Goal: Task Accomplishment & Management: Use online tool/utility

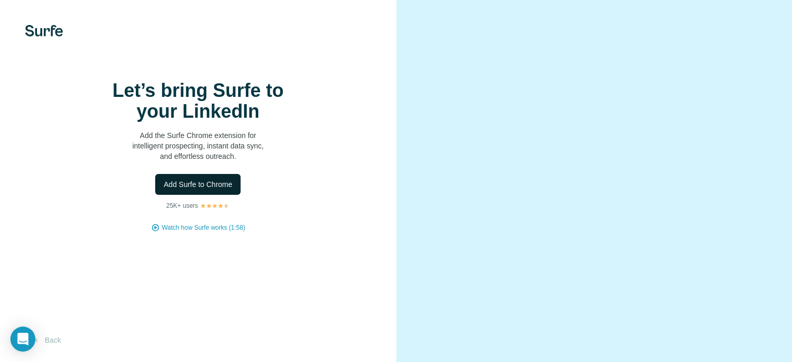
click at [168, 195] on button "Add Surfe to Chrome" at bounding box center [197, 184] width 85 height 21
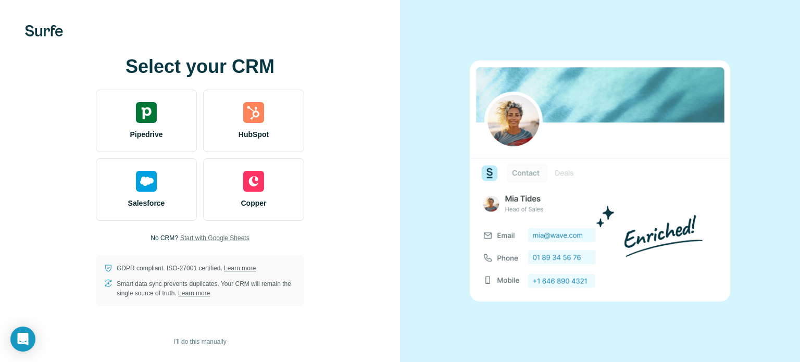
click at [187, 237] on span "Start with Google Sheets" at bounding box center [214, 237] width 69 height 9
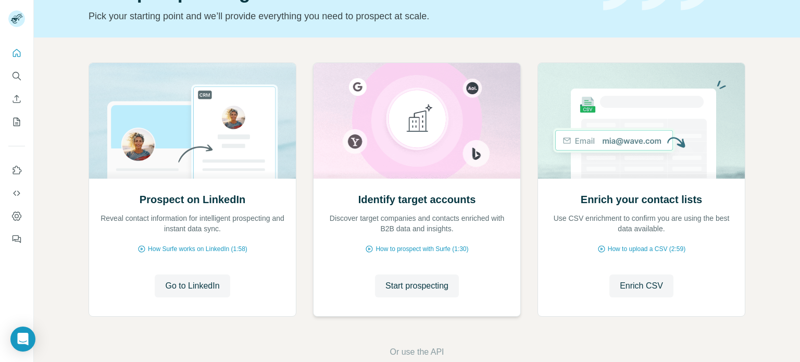
scroll to position [68, 0]
click at [640, 287] on span "Enrich CSV" at bounding box center [641, 285] width 43 height 13
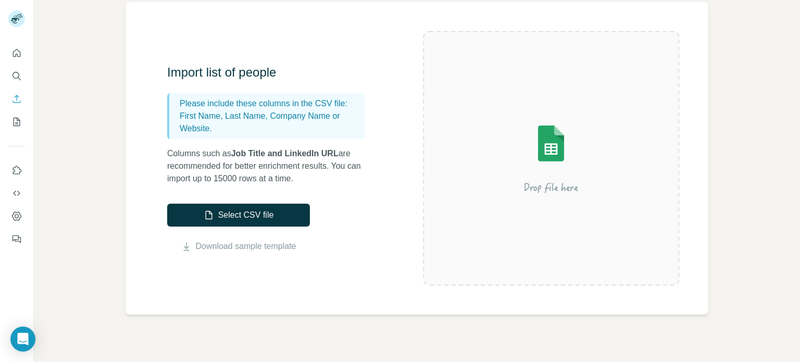
scroll to position [80, 0]
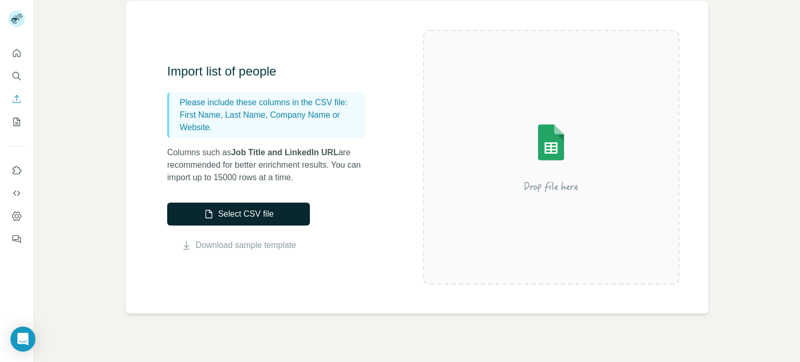
click at [249, 210] on button "Select CSV file" at bounding box center [238, 214] width 143 height 23
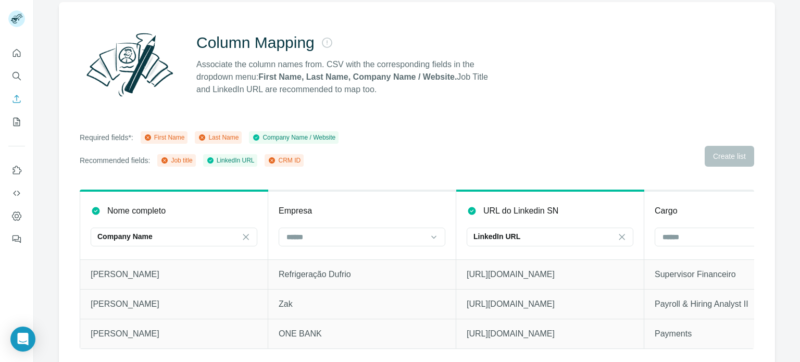
scroll to position [92, 0]
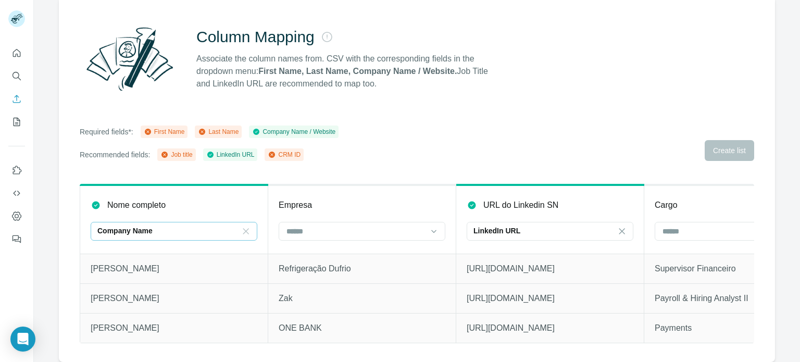
click at [243, 226] on icon at bounding box center [246, 231] width 10 height 10
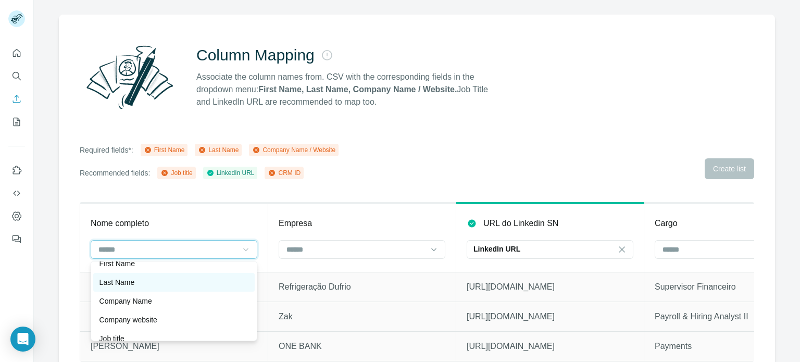
scroll to position [0, 0]
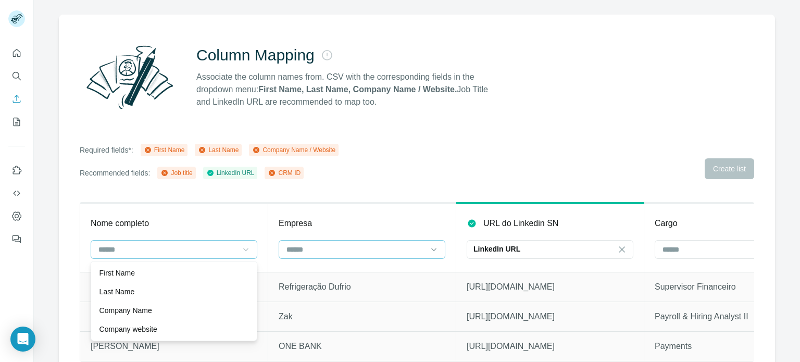
click at [303, 254] on input at bounding box center [355, 249] width 141 height 11
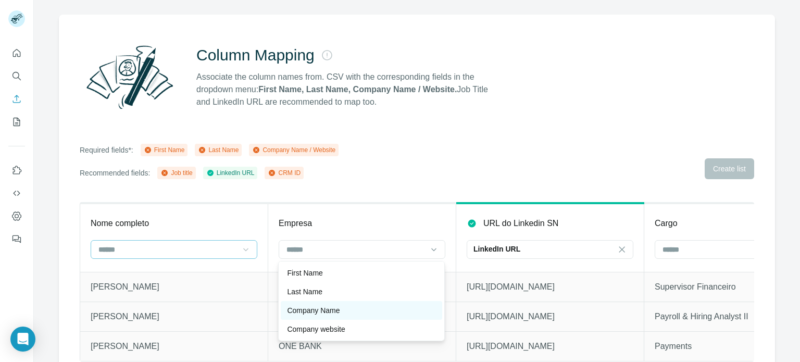
click at [311, 310] on p "Company Name" at bounding box center [313, 310] width 53 height 10
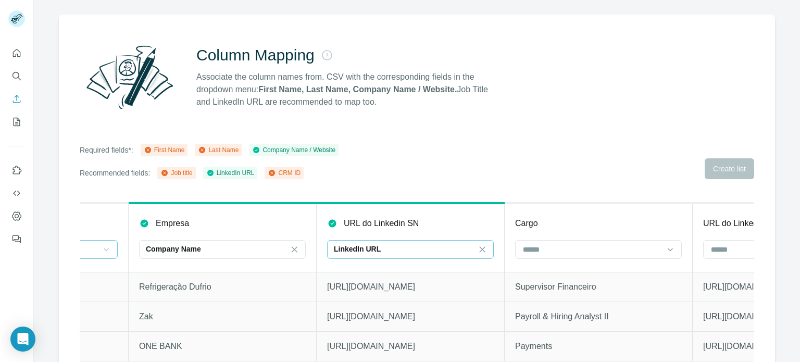
scroll to position [0, 140]
click at [478, 250] on icon at bounding box center [482, 249] width 10 height 10
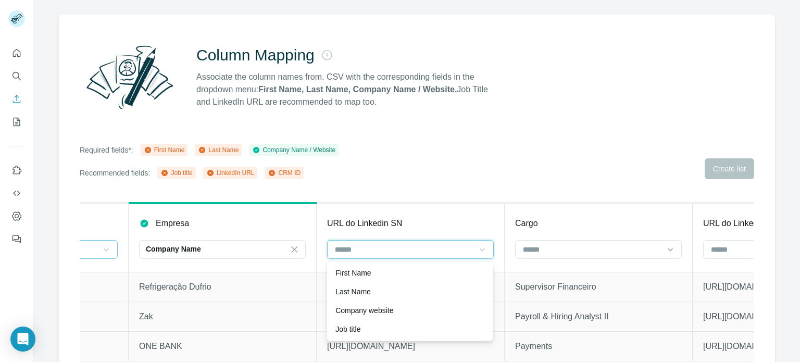
scroll to position [0, 0]
click at [548, 245] on input at bounding box center [592, 249] width 141 height 11
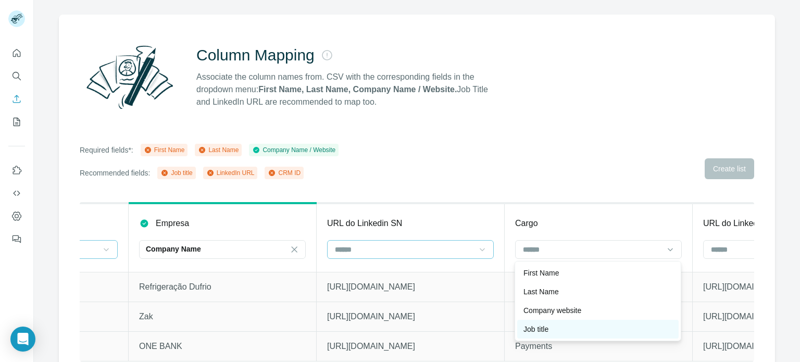
click at [541, 326] on p "Job title" at bounding box center [536, 329] width 25 height 10
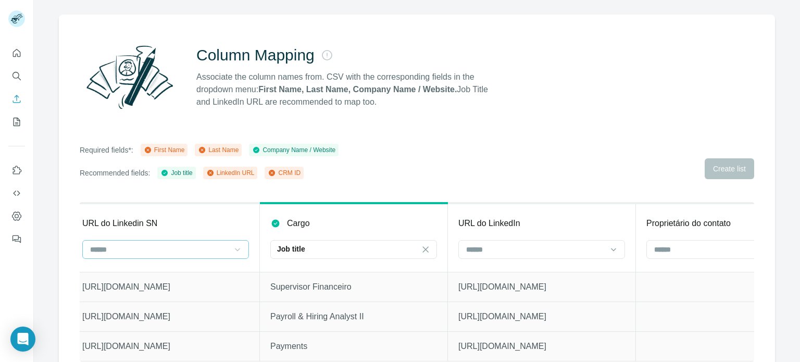
scroll to position [0, 402]
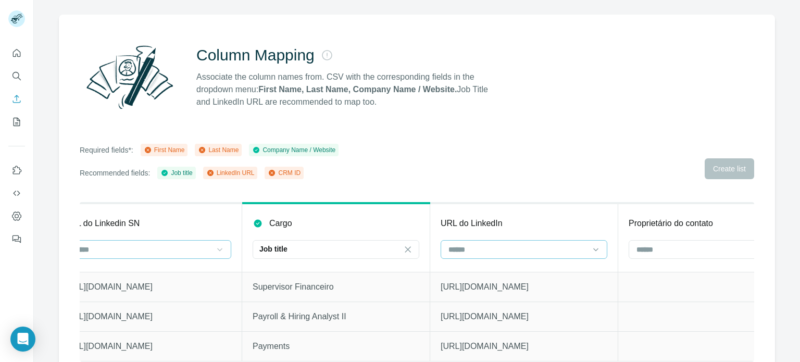
click at [488, 253] on input at bounding box center [518, 249] width 141 height 11
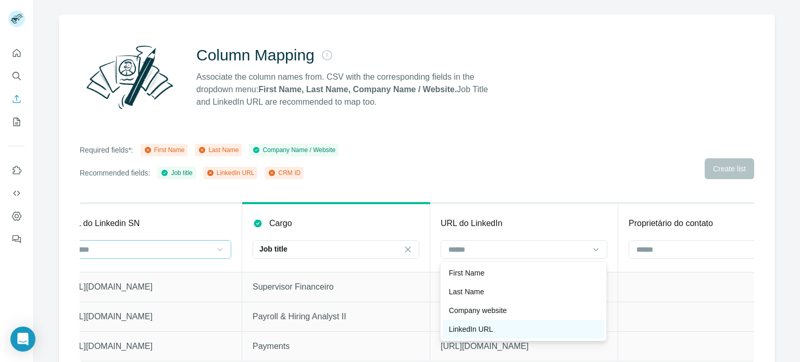
click at [499, 325] on div "LinkedIn URL" at bounding box center [523, 329] width 149 height 10
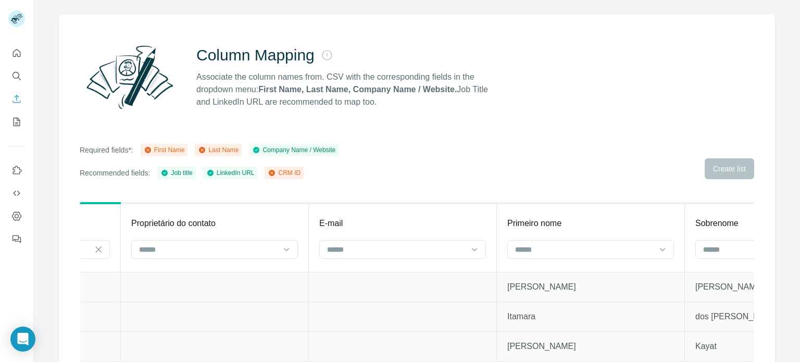
scroll to position [0, 900]
click at [511, 256] on div at bounding box center [590, 249] width 167 height 19
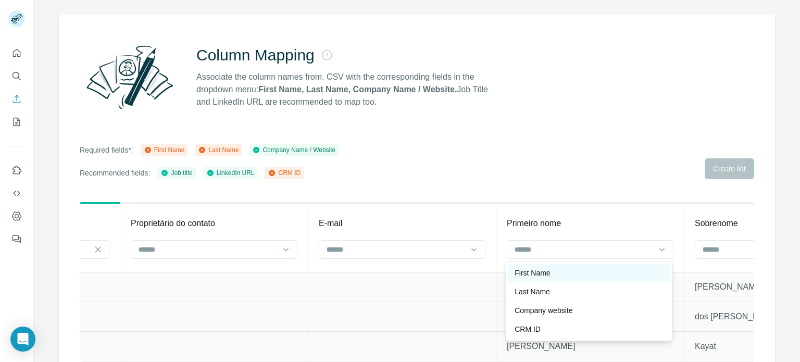
click at [515, 273] on p "First Name" at bounding box center [532, 273] width 35 height 10
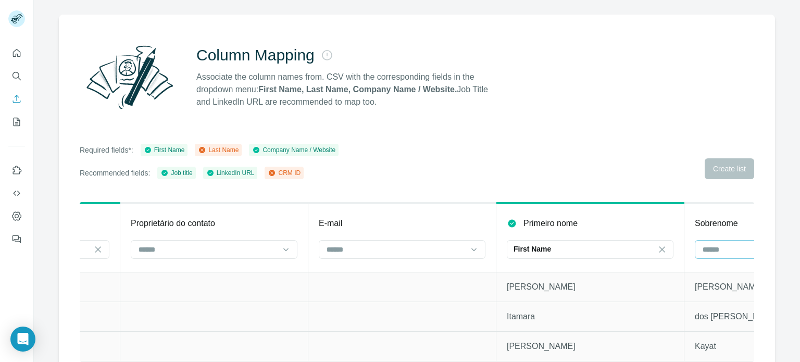
click at [715, 250] on input at bounding box center [772, 249] width 141 height 11
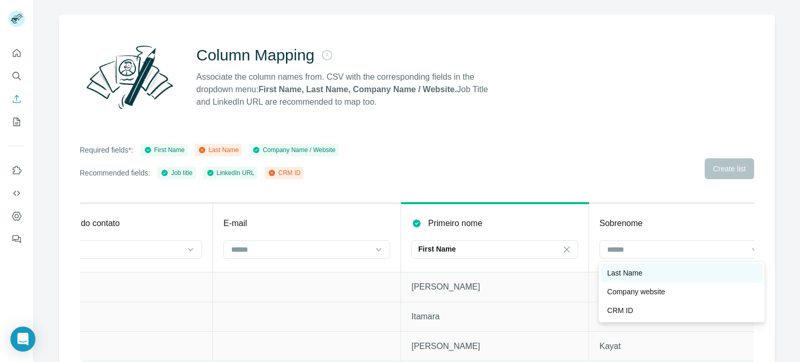
click at [690, 276] on div "Last Name" at bounding box center [681, 273] width 149 height 10
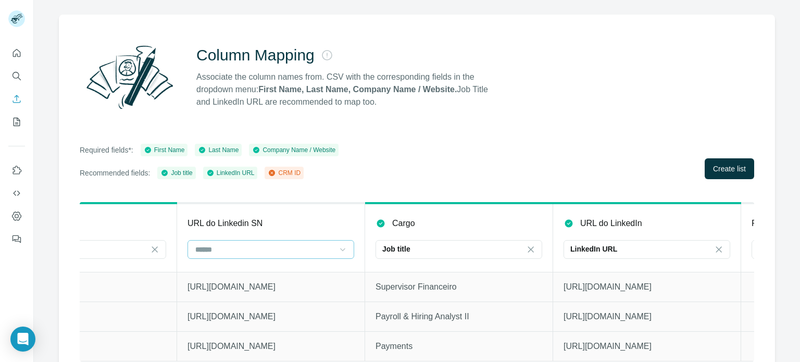
scroll to position [0, 279]
click at [709, 177] on button "Create list" at bounding box center [729, 168] width 49 height 21
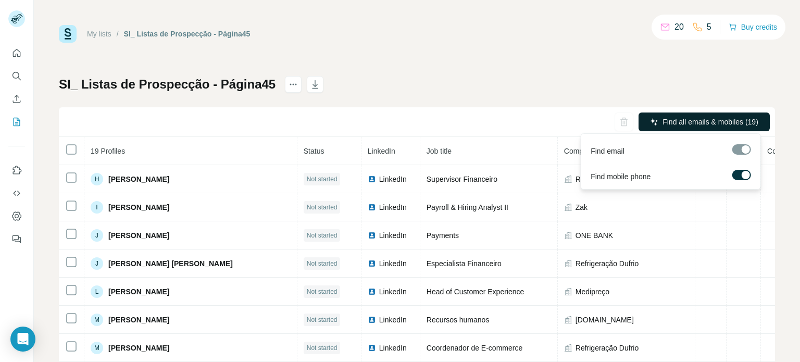
click at [650, 122] on icon "button" at bounding box center [654, 122] width 8 height 8
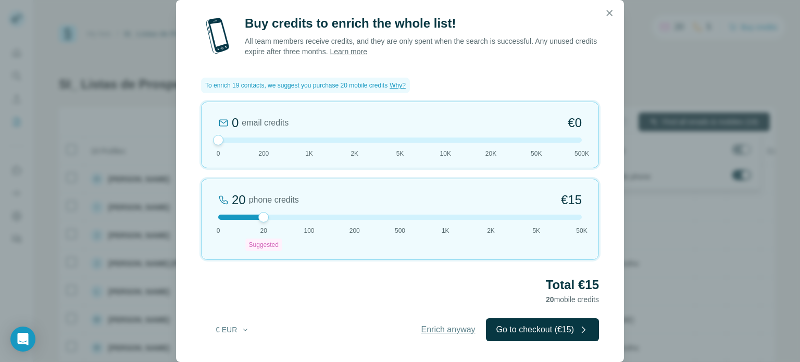
click at [430, 333] on span "Enrich anyway" at bounding box center [448, 330] width 54 height 13
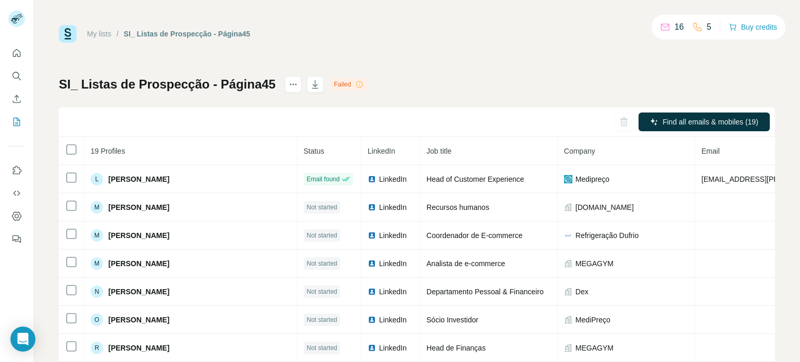
scroll to position [112, 0]
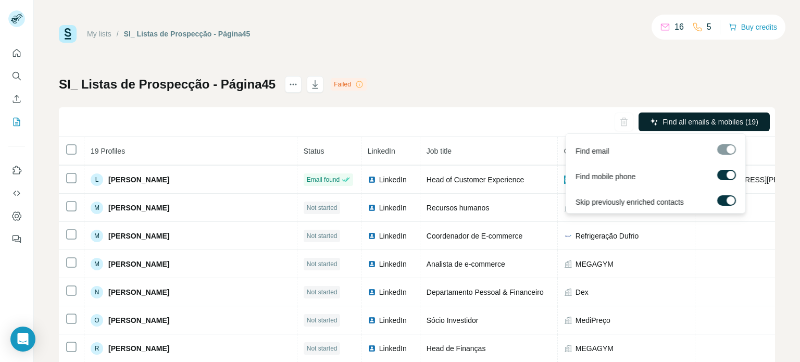
click at [652, 128] on button "Find all emails & mobiles (19)" at bounding box center [704, 122] width 131 height 19
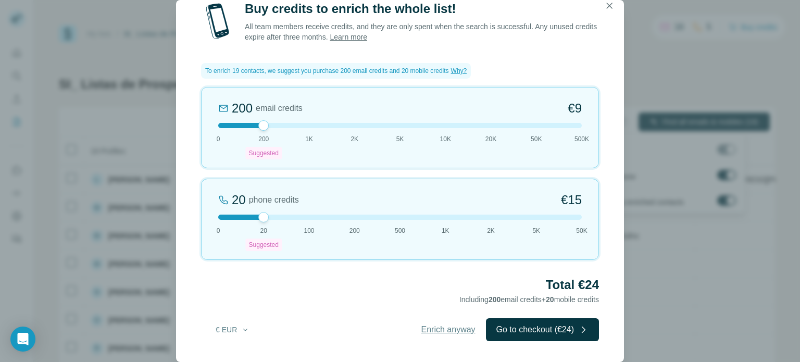
click at [422, 330] on span "Enrich anyway" at bounding box center [448, 330] width 54 height 13
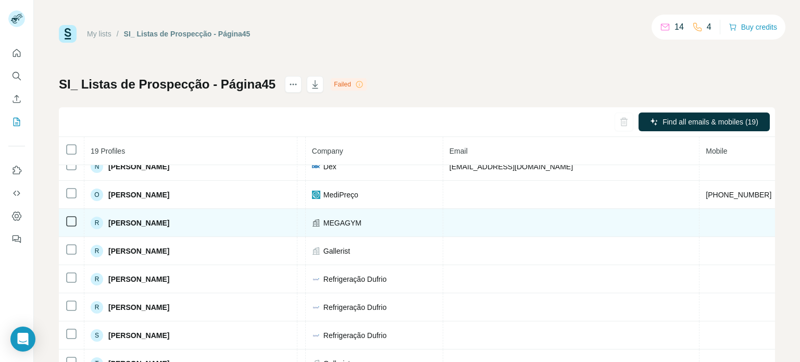
scroll to position [238, 0]
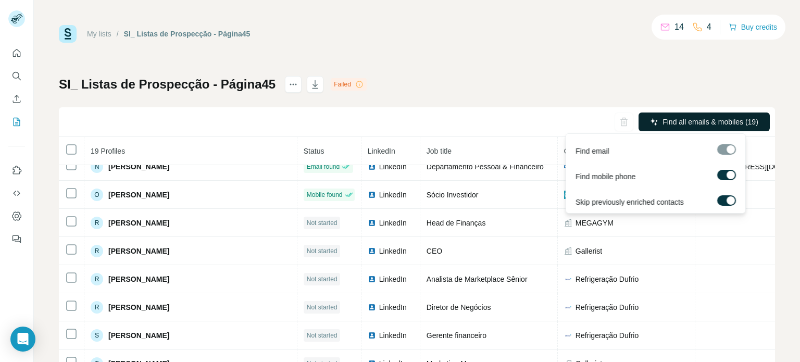
click at [648, 126] on button "Find all emails & mobiles (19)" at bounding box center [704, 122] width 131 height 19
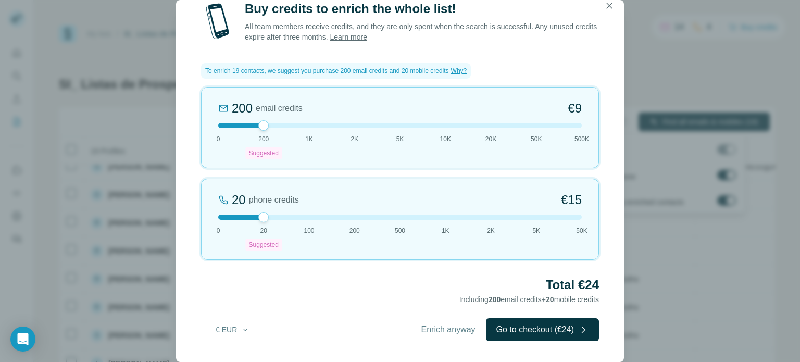
click at [421, 330] on span "Enrich anyway" at bounding box center [448, 330] width 54 height 13
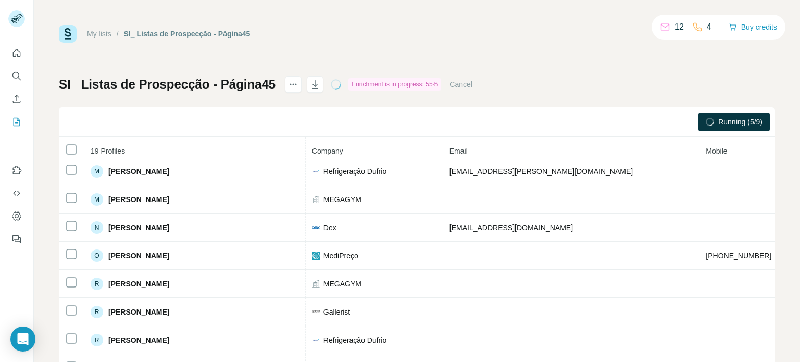
scroll to position [177, 252]
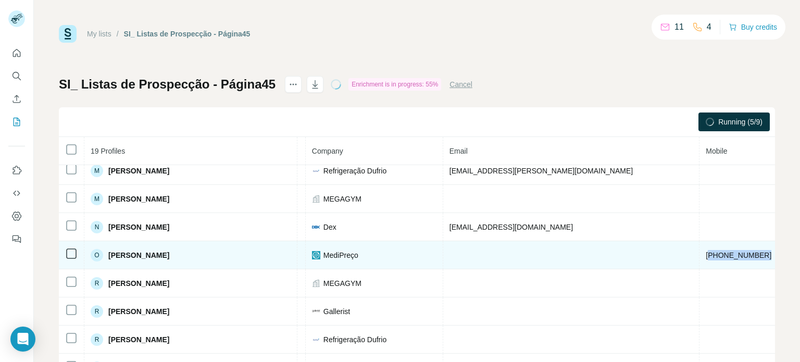
drag, startPoint x: 539, startPoint y: 253, endPoint x: 603, endPoint y: 249, distance: 64.2
click at [603, 249] on tr "O Otilio Ferreira Mobile found LinkedIn Sócio Investidor MediPreço +55859998584…" at bounding box center [393, 255] width 1172 height 28
copy span "5585999858401"
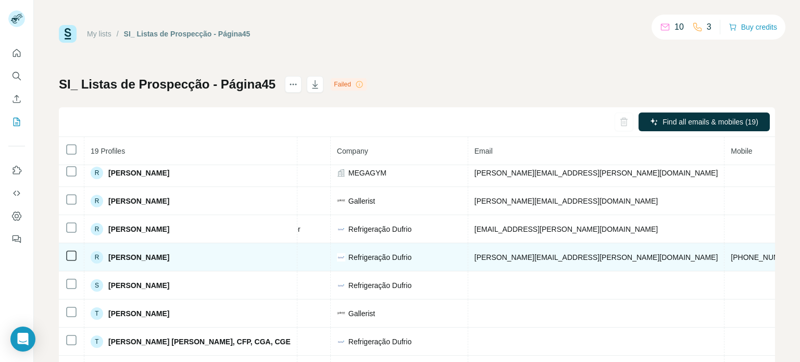
scroll to position [289, 227]
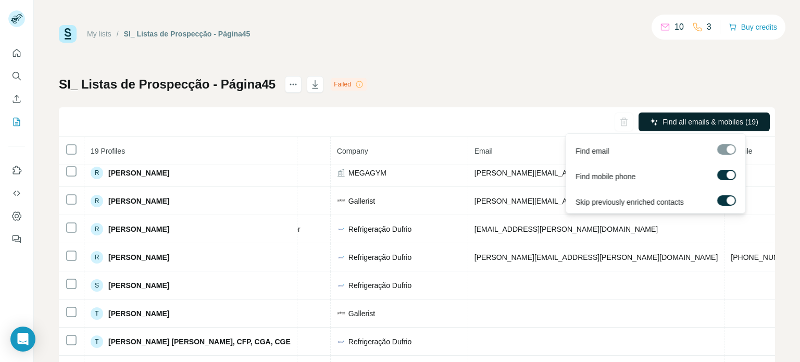
click at [663, 122] on span "Find all emails & mobiles (19)" at bounding box center [711, 122] width 96 height 10
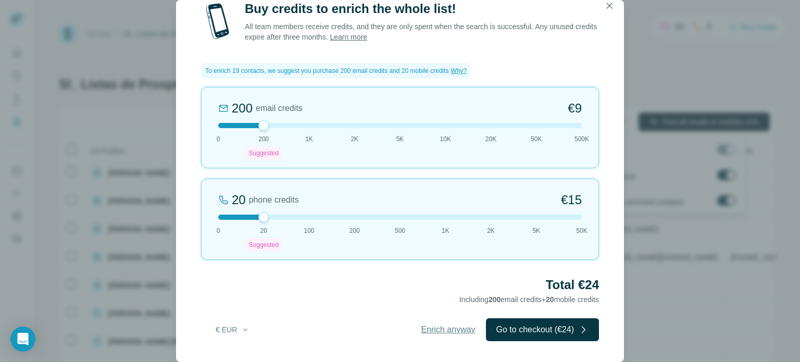
click at [437, 326] on span "Enrich anyway" at bounding box center [448, 330] width 54 height 13
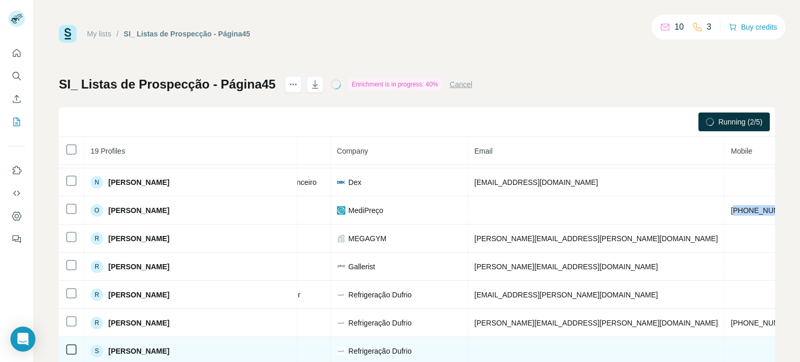
scroll to position [235, 227]
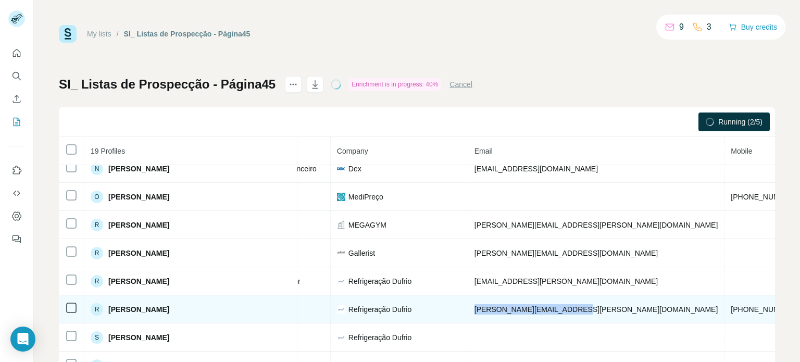
drag, startPoint x: 432, startPoint y: 307, endPoint x: 534, endPoint y: 313, distance: 102.3
click at [534, 313] on td "roger.afonso@dufrio.com.br" at bounding box center [596, 309] width 257 height 28
copy span "roger.afonso@dufrio.com.br"
drag, startPoint x: 567, startPoint y: 306, endPoint x: 628, endPoint y: 303, distance: 61.5
click at [628, 303] on tr "R Roger Afonso Found LinkedIn Diretor de Negócios Refrigeração Dufrio roger.afo…" at bounding box center [418, 309] width 1172 height 28
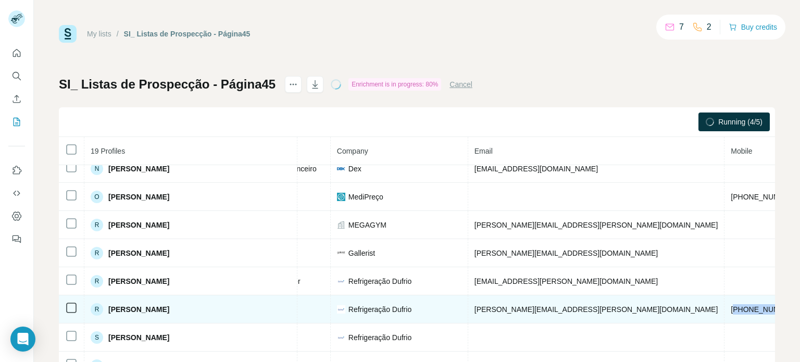
copy span "5551996536223"
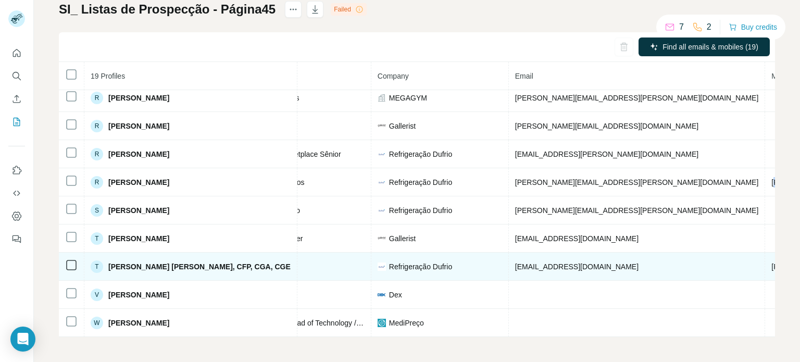
scroll to position [289, 188]
drag, startPoint x: 469, startPoint y: 263, endPoint x: 566, endPoint y: 265, distance: 97.4
click at [566, 265] on td "tiago.brum@dufrio.com.br" at bounding box center [636, 267] width 257 height 28
copy span "tiago.brum@dufrio.com.br"
drag, startPoint x: 604, startPoint y: 260, endPoint x: 666, endPoint y: 266, distance: 62.3
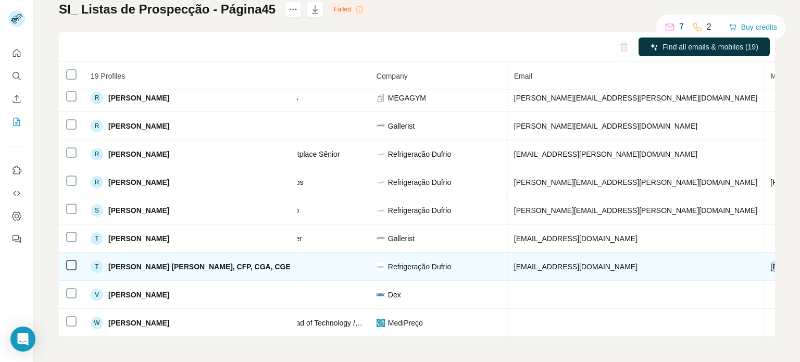
click at [764, 266] on td "+5551999197245" at bounding box center [803, 267] width 79 height 28
copy span "5551999197245"
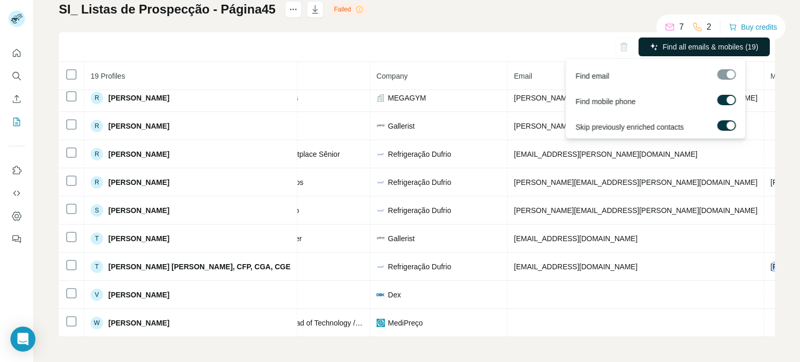
click at [669, 47] on span "Find all emails & mobiles (19)" at bounding box center [711, 47] width 96 height 10
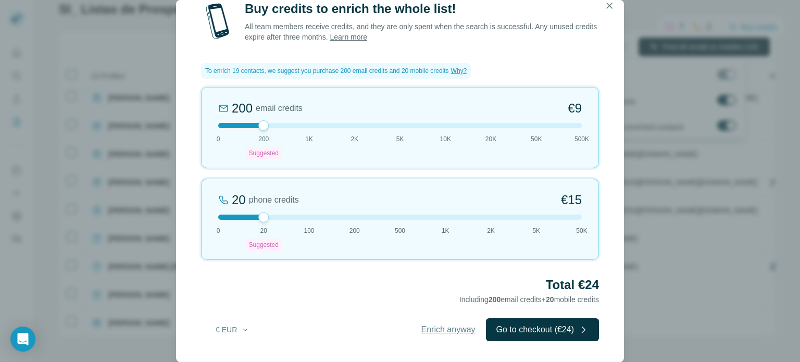
click at [448, 327] on span "Enrich anyway" at bounding box center [448, 330] width 54 height 13
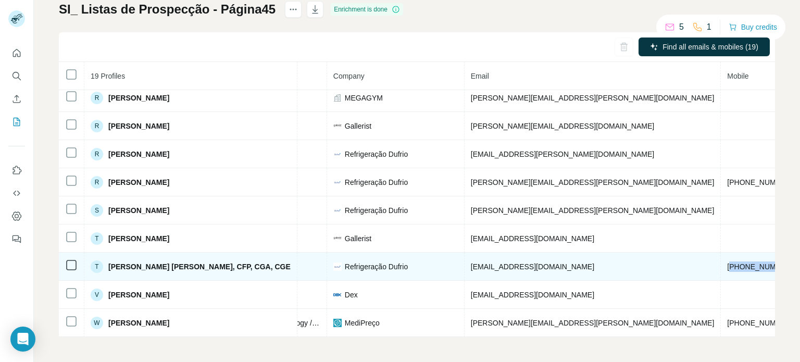
scroll to position [289, 231]
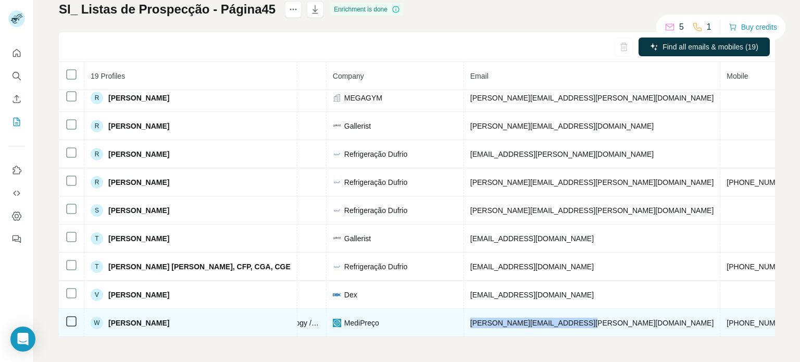
drag, startPoint x: 428, startPoint y: 317, endPoint x: 537, endPoint y: 319, distance: 108.4
click at [537, 319] on td "wilson.brito@medipreco.com.br" at bounding box center [592, 323] width 257 height 28
copy span "wilson.brito@medipreco.com.br"
drag, startPoint x: 561, startPoint y: 318, endPoint x: 621, endPoint y: 313, distance: 60.7
click at [720, 313] on td "+5561998055557" at bounding box center [759, 323] width 79 height 28
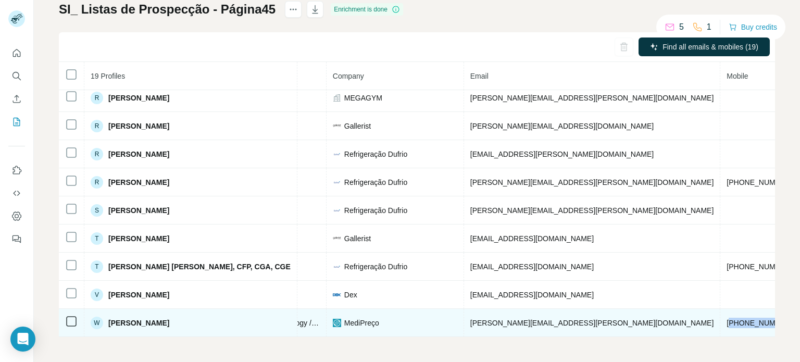
copy span "5561998055557"
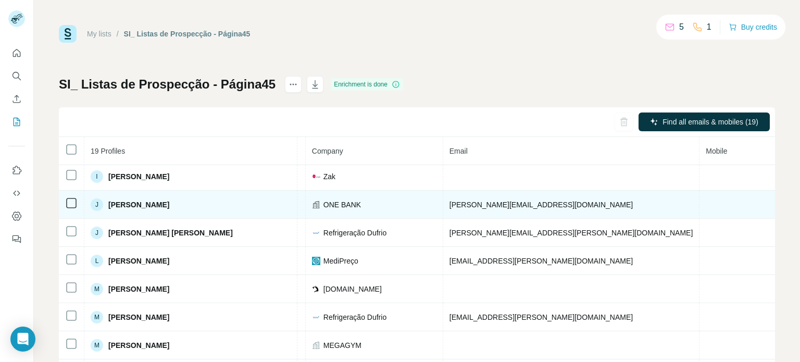
scroll to position [31, 252]
drag, startPoint x: 405, startPoint y: 202, endPoint x: 503, endPoint y: 206, distance: 98.0
click at [503, 206] on td "jayme@one1bank.com.br" at bounding box center [571, 204] width 257 height 28
copy span "jayme@one1bank.com.br"
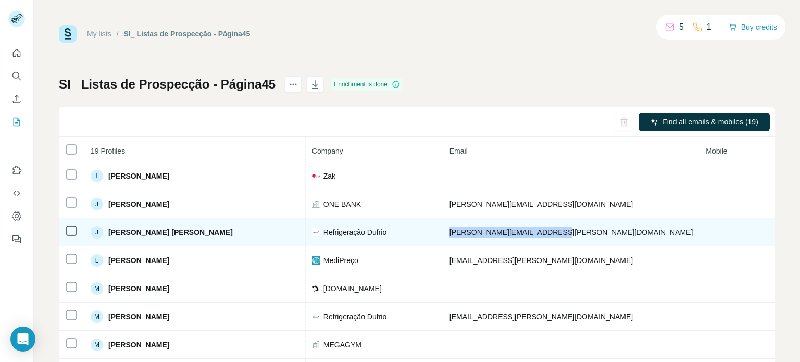
drag, startPoint x: 402, startPoint y: 228, endPoint x: 520, endPoint y: 226, distance: 117.8
click at [520, 226] on td "juliano.pires@dufrio.com.br" at bounding box center [571, 232] width 257 height 28
copy span "juliano.pires@dufrio.com.br"
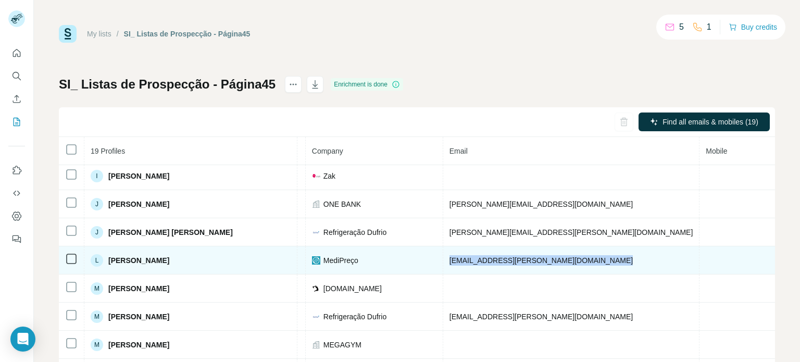
drag, startPoint x: 402, startPoint y: 258, endPoint x: 535, endPoint y: 254, distance: 132.4
click at [535, 254] on tr "L Larissa Brecht Email found LinkedIn Head of Customer Experience MediPreço lar…" at bounding box center [393, 260] width 1172 height 28
copy span "larissa.brecht@medipreco.com.br"
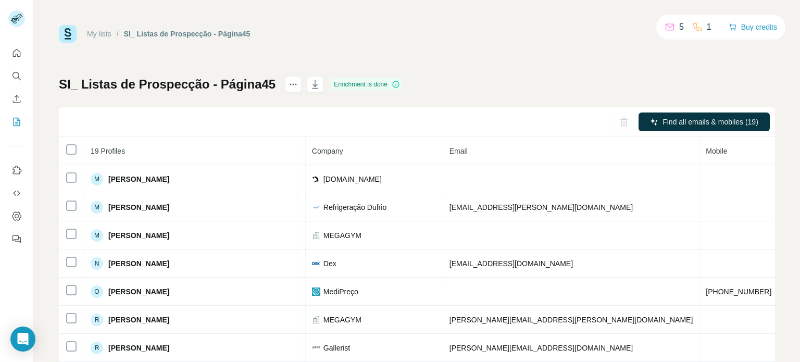
scroll to position [148, 252]
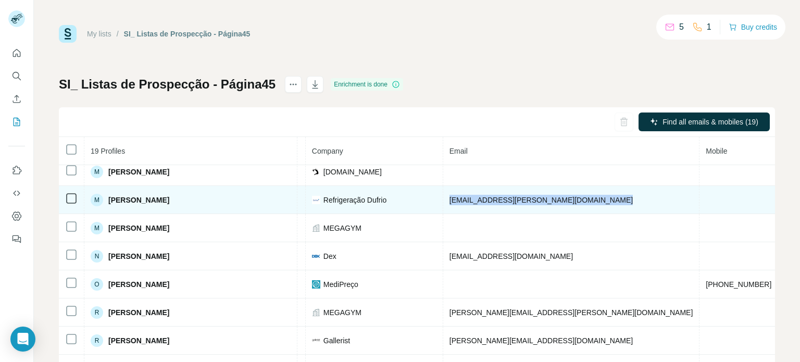
drag, startPoint x: 403, startPoint y: 200, endPoint x: 529, endPoint y: 200, distance: 126.1
click at [529, 200] on tr "M Matheus Pereira Email found LinkedIn Coordenador de E-commerce Refrigeração D…" at bounding box center [393, 200] width 1172 height 28
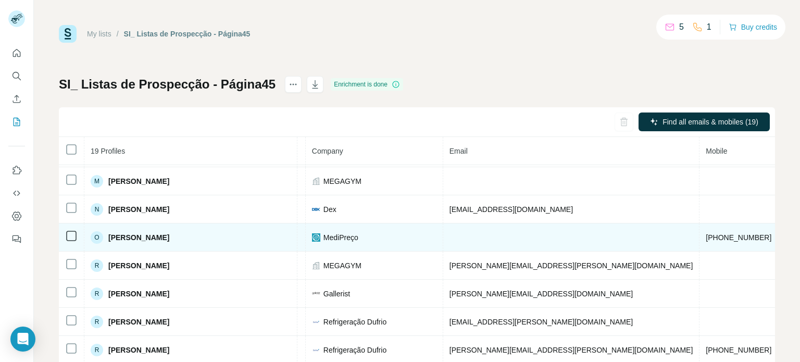
scroll to position [195, 252]
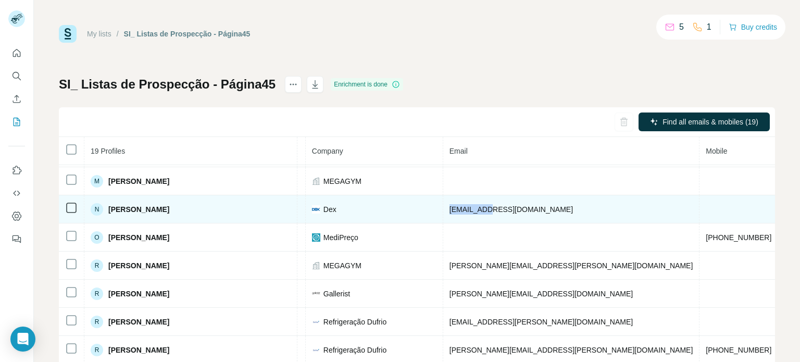
drag, startPoint x: 403, startPoint y: 208, endPoint x: 481, endPoint y: 206, distance: 78.7
click at [481, 206] on td "nf@dex.com" at bounding box center [571, 209] width 257 height 28
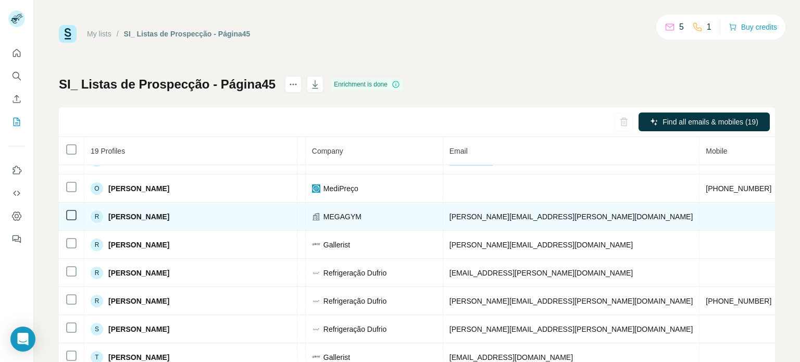
scroll to position [239, 252]
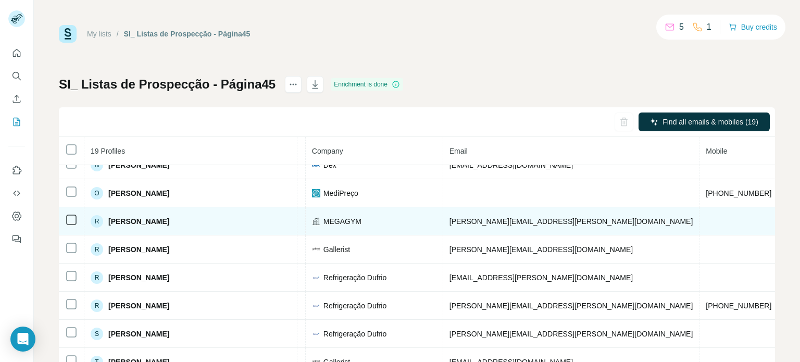
click at [450, 217] on span "rafael.braga@megagym.com.br" at bounding box center [572, 221] width 244 height 8
drag, startPoint x: 403, startPoint y: 220, endPoint x: 515, endPoint y: 210, distance: 111.9
click at [515, 210] on td "rafael.braga@megagym.com.br" at bounding box center [571, 221] width 257 height 28
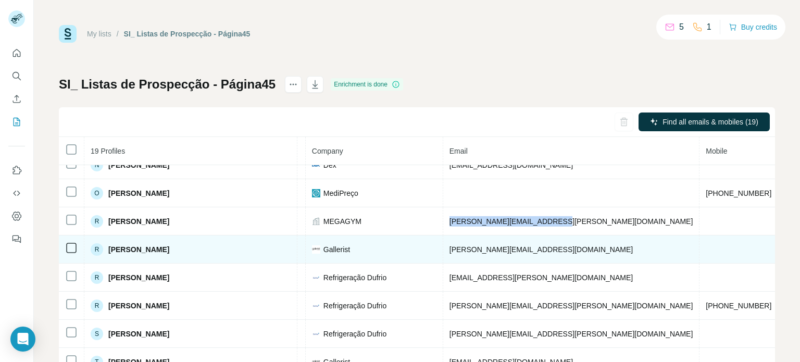
scroll to position [258, 252]
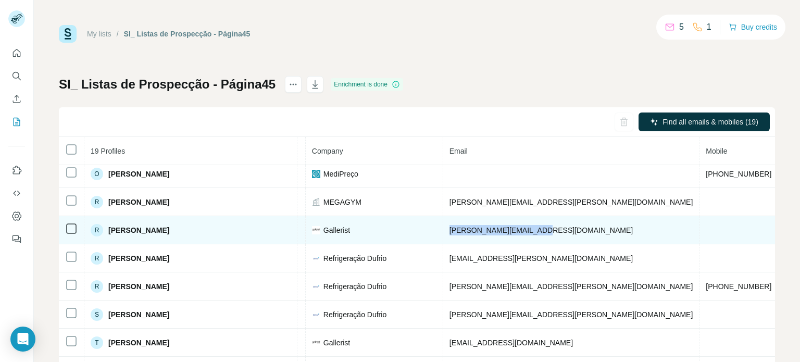
drag, startPoint x: 405, startPoint y: 227, endPoint x: 493, endPoint y: 227, distance: 88.0
click at [493, 227] on td "regina@gallerist.com.br" at bounding box center [571, 230] width 257 height 28
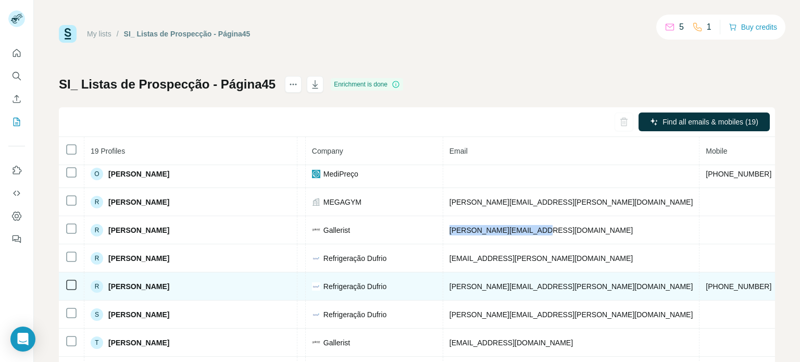
scroll to position [289, 252]
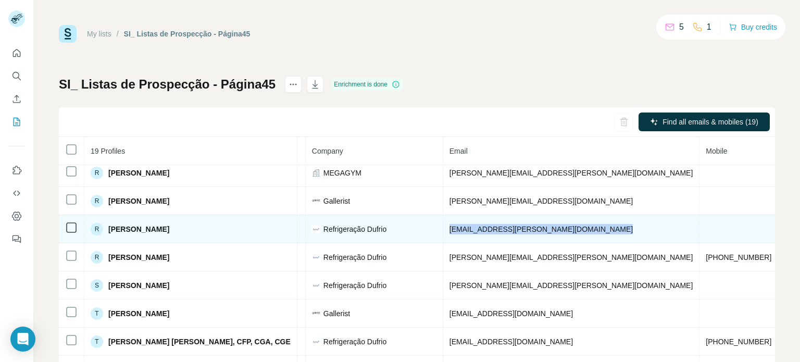
drag, startPoint x: 405, startPoint y: 225, endPoint x: 533, endPoint y: 216, distance: 127.9
click at [533, 216] on tr "R Renan Santos Email found LinkedIn Analista de Marketplace Sênior Refrigeração…" at bounding box center [393, 229] width 1172 height 28
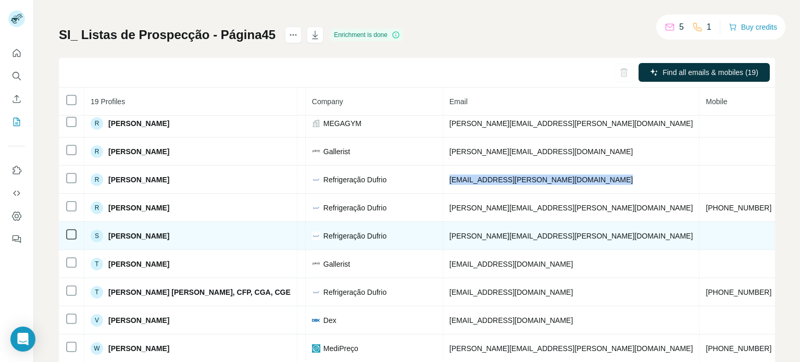
scroll to position [60, 0]
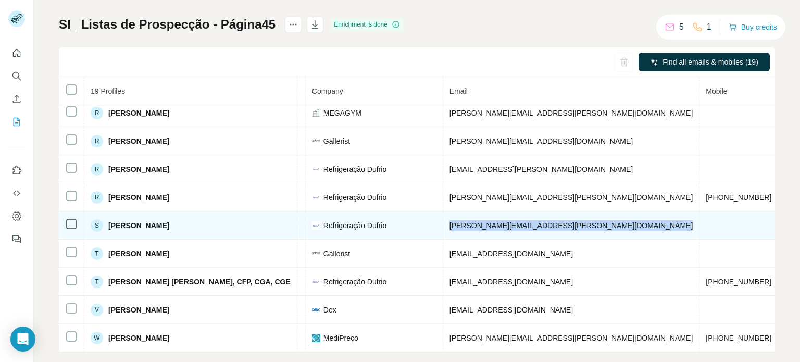
drag, startPoint x: 406, startPoint y: 220, endPoint x: 550, endPoint y: 220, distance: 143.8
click at [550, 220] on tr "S Samuel Canela Email found LinkedIn Gerente financeiro Refrigeração Dufrio sam…" at bounding box center [393, 226] width 1172 height 28
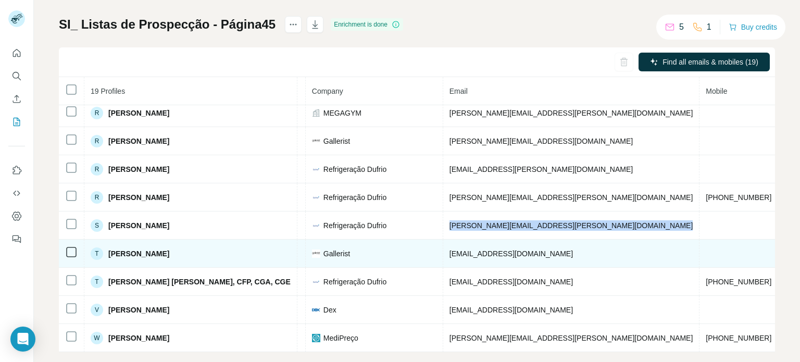
scroll to position [75, 0]
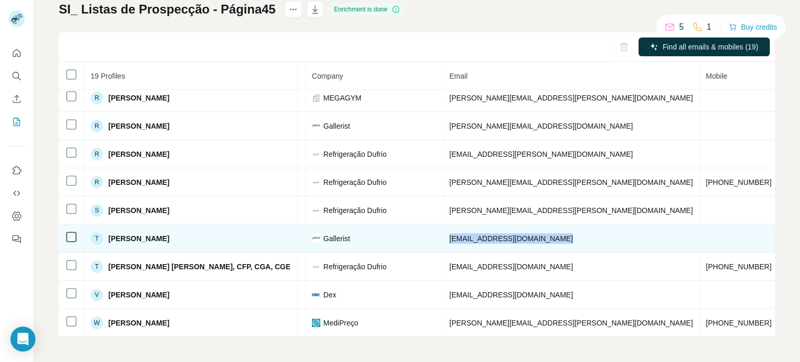
drag, startPoint x: 404, startPoint y: 231, endPoint x: 531, endPoint y: 237, distance: 127.8
click at [531, 237] on tr "T Tharciso Azanki Email found LinkedIn Marketing Manager Gallerist tharciso.aza…" at bounding box center [393, 239] width 1172 height 28
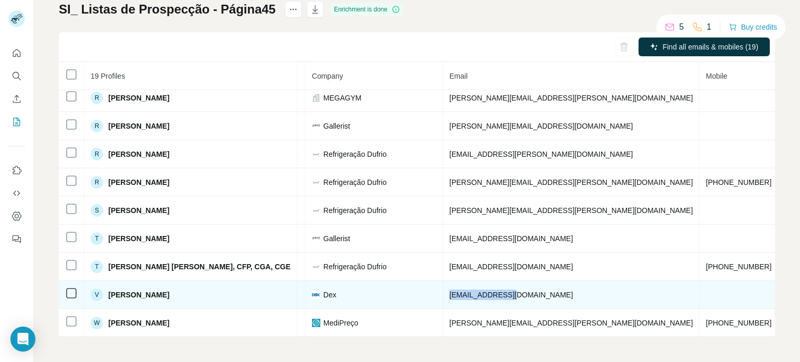
drag, startPoint x: 406, startPoint y: 289, endPoint x: 491, endPoint y: 290, distance: 85.4
click at [491, 290] on td "vd-avila@dex.com" at bounding box center [571, 295] width 257 height 28
drag, startPoint x: 608, startPoint y: 289, endPoint x: 667, endPoint y: 287, distance: 59.4
click at [778, 287] on td "dex.com" at bounding box center [813, 295] width 71 height 28
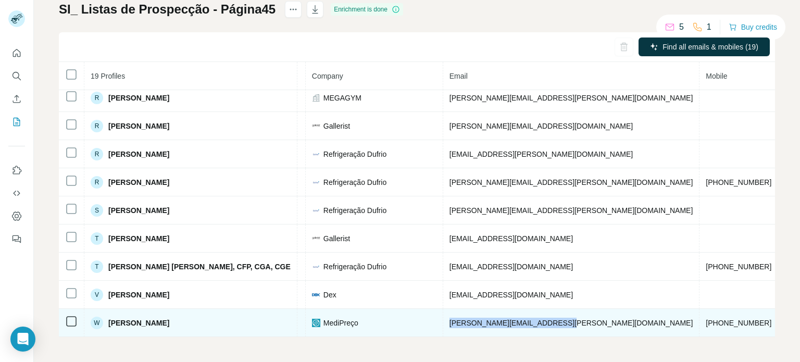
drag, startPoint x: 406, startPoint y: 316, endPoint x: 517, endPoint y: 314, distance: 111.5
click at [517, 314] on td "wilson.brito@medipreco.com.br" at bounding box center [571, 323] width 257 height 28
drag, startPoint x: 610, startPoint y: 316, endPoint x: 695, endPoint y: 311, distance: 86.1
click at [695, 311] on tr "W Wilson Brito Found LinkedIn Co-Founder & Head of Technology / Tech Lead MediP…" at bounding box center [393, 323] width 1172 height 28
